Goal: Transaction & Acquisition: Purchase product/service

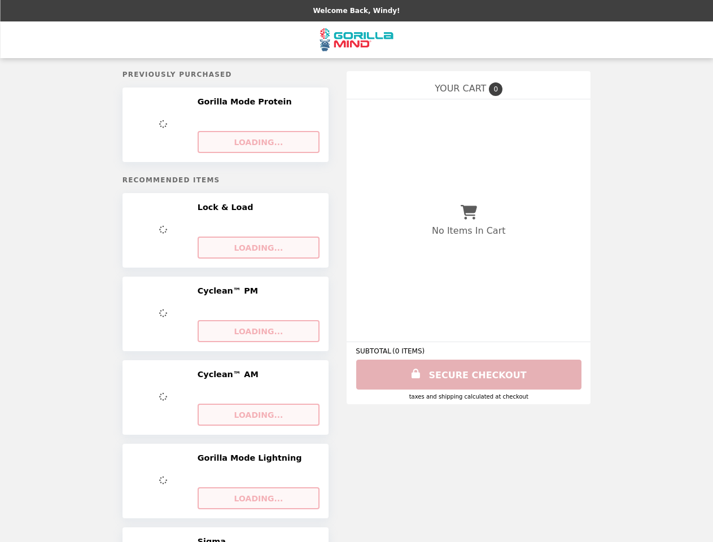
select select "**********"
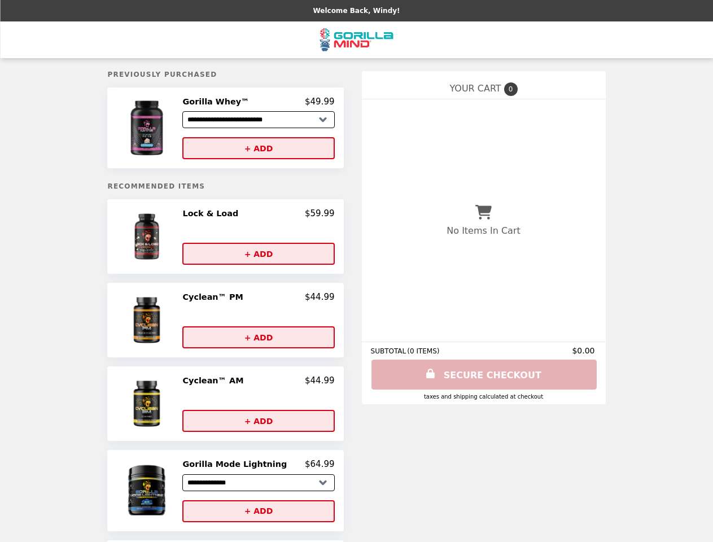
click at [162, 129] on img at bounding box center [148, 128] width 66 height 63
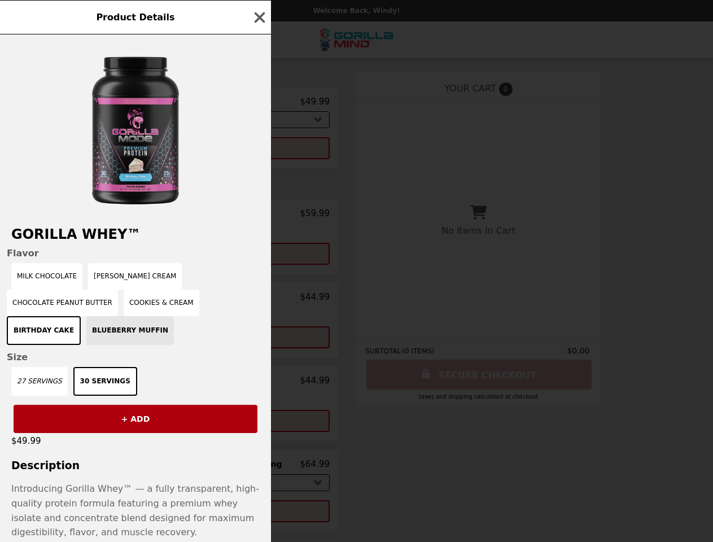
click at [258, 103] on div "Product Details Gorilla Whey™ Flavor Milk Chocolate [PERSON_NAME] Cream Chocola…" at bounding box center [356, 271] width 713 height 542
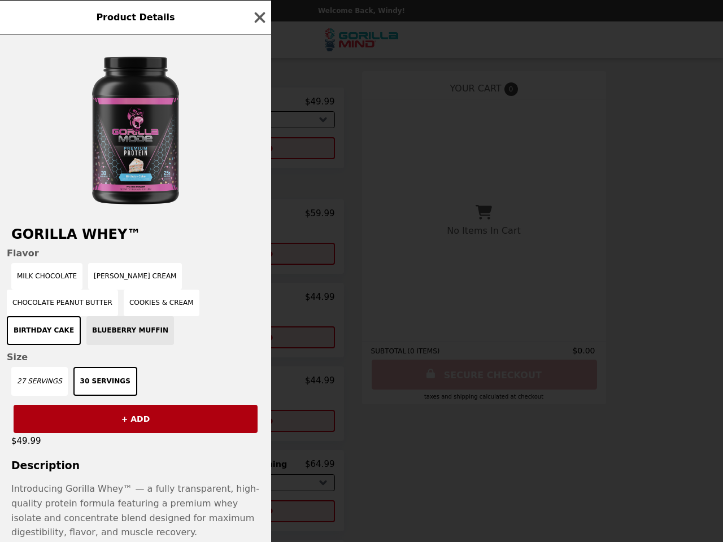
click at [258, 150] on div at bounding box center [135, 124] width 271 height 181
click at [162, 240] on div "Product Details Gorilla Whey™ Flavor Milk Chocolate [PERSON_NAME] Cream Chocola…" at bounding box center [361, 271] width 723 height 542
click at [258, 217] on div "Gorilla Whey™ Flavor Milk Chocolate [PERSON_NAME] Cream Chocolate Peanut Butter…" at bounding box center [135, 288] width 271 height 508
click at [258, 257] on button "+ ADD" at bounding box center [258, 254] width 152 height 22
